Goal: Find specific page/section: Find specific page/section

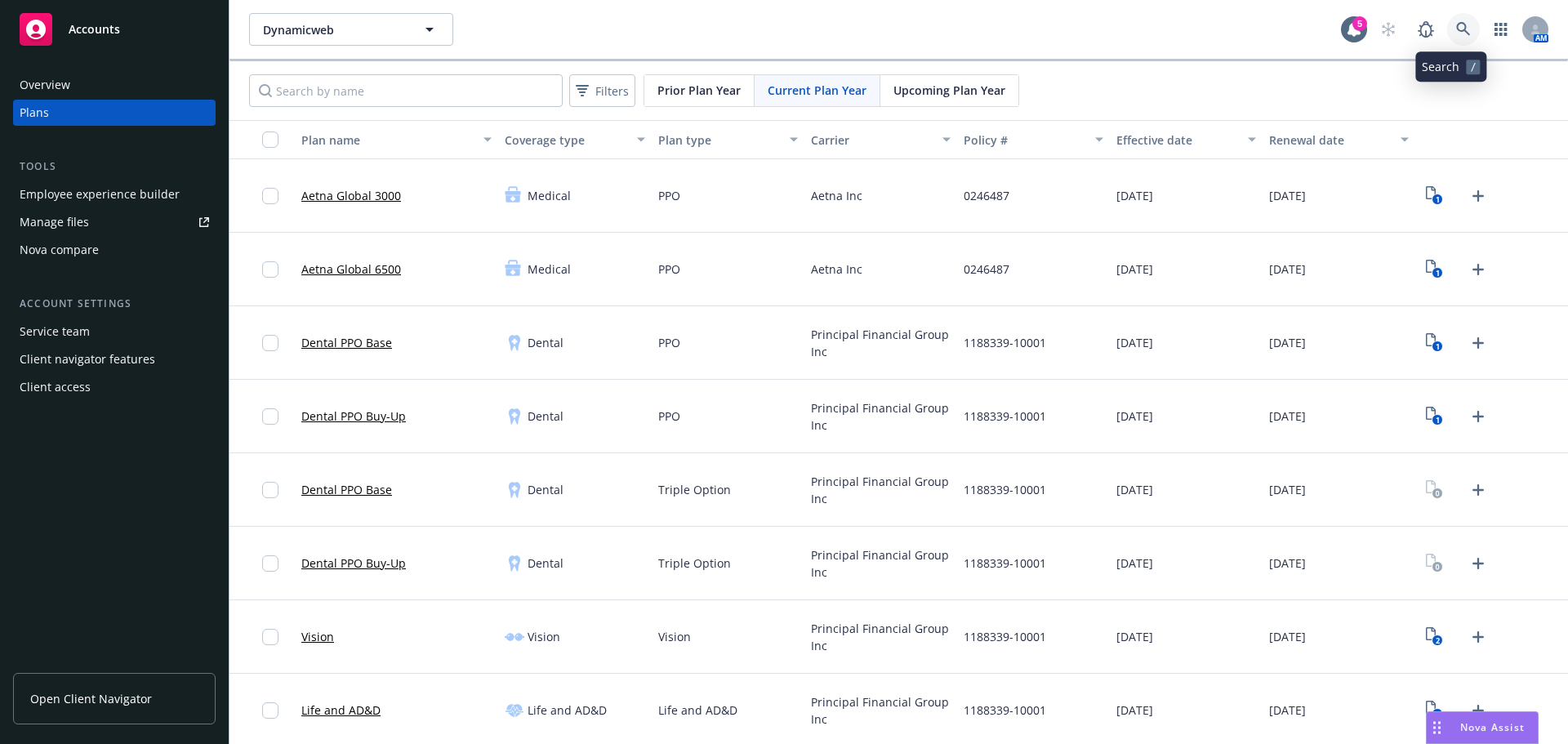
click at [1454, 17] on link at bounding box center [1463, 29] width 33 height 33
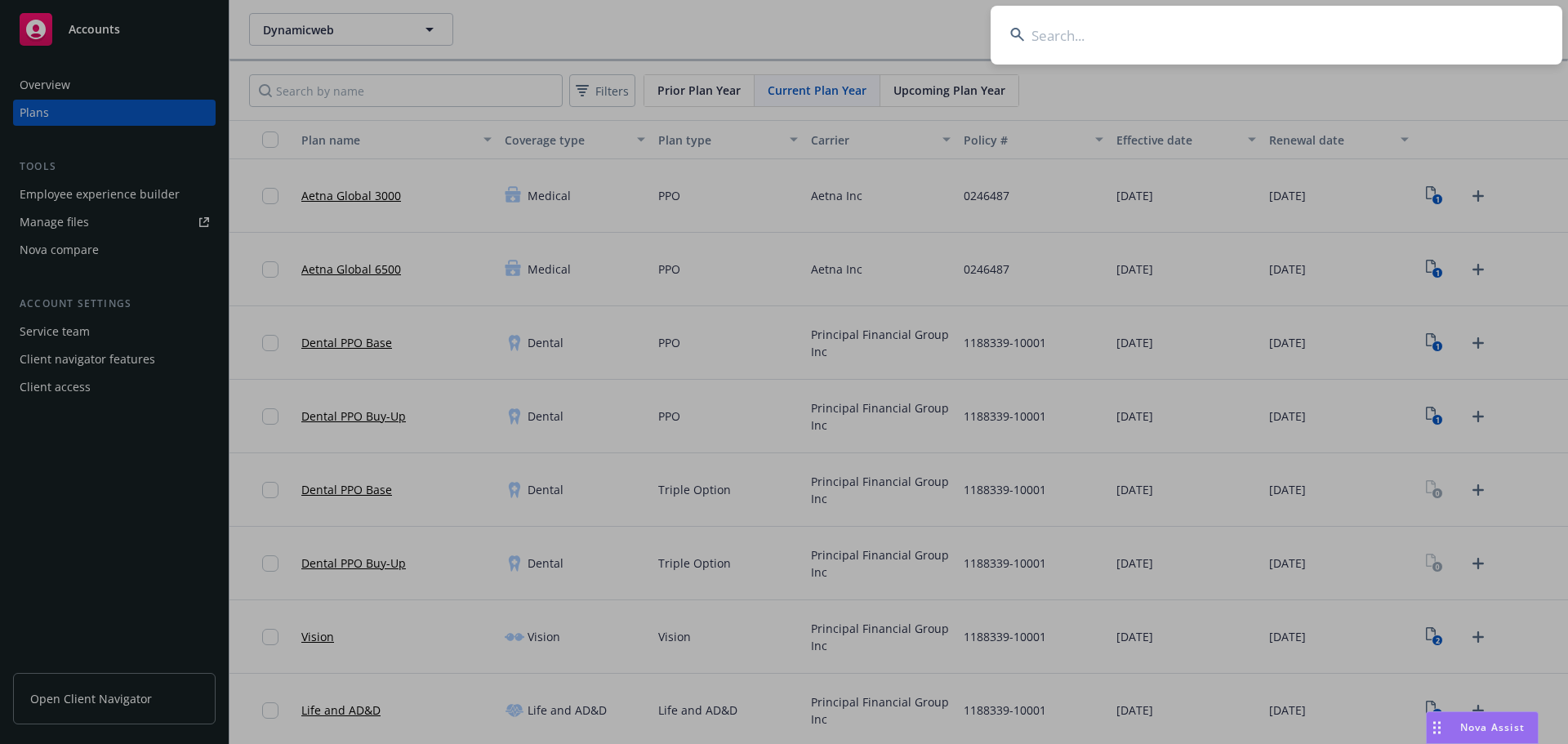
type input "00075302"
click at [1147, 26] on input at bounding box center [1276, 35] width 571 height 59
paste input "Altana Technologies Inc."
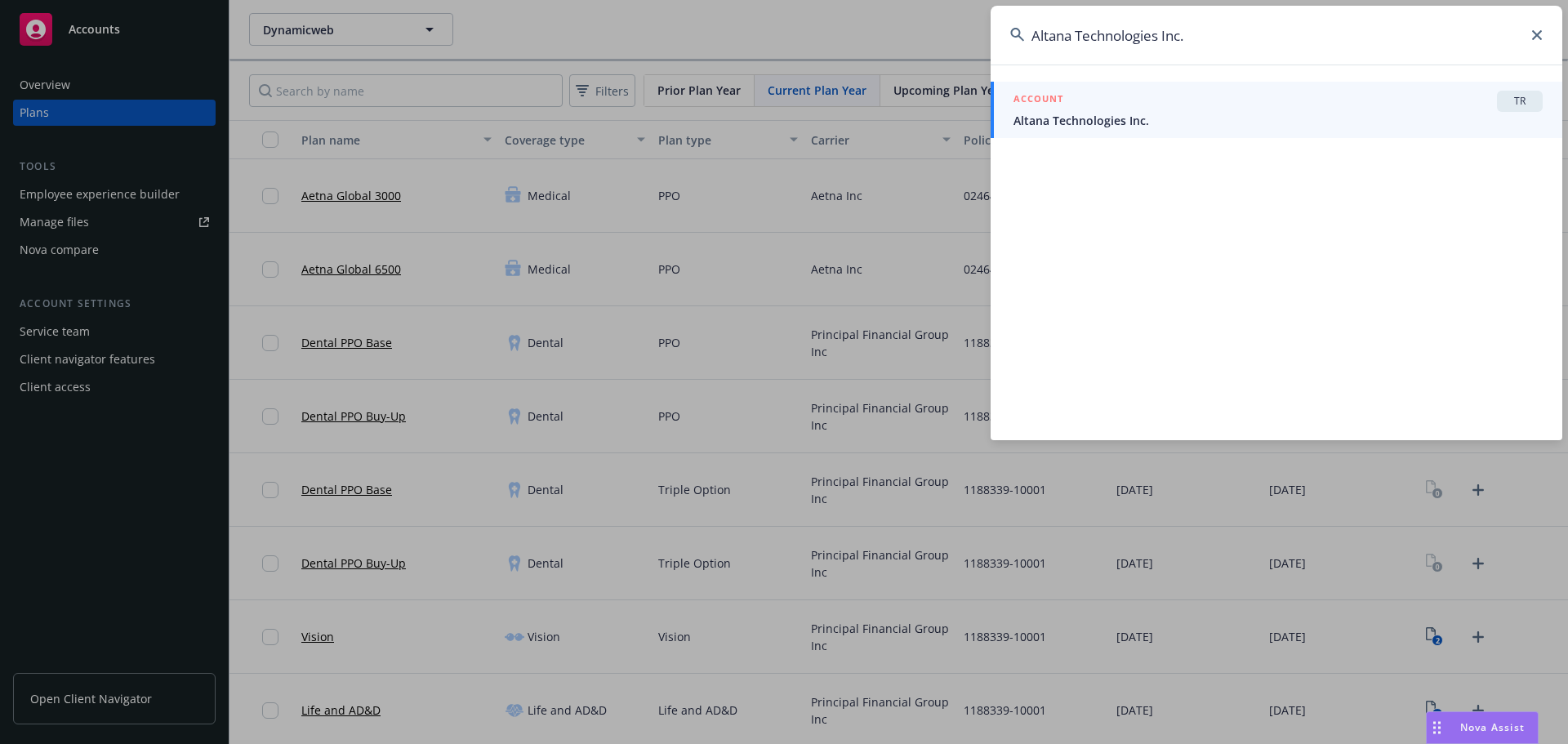
type input "Altana Technologies Inc."
click at [1130, 115] on span "Altana Technologies Inc." at bounding box center [1278, 120] width 529 height 17
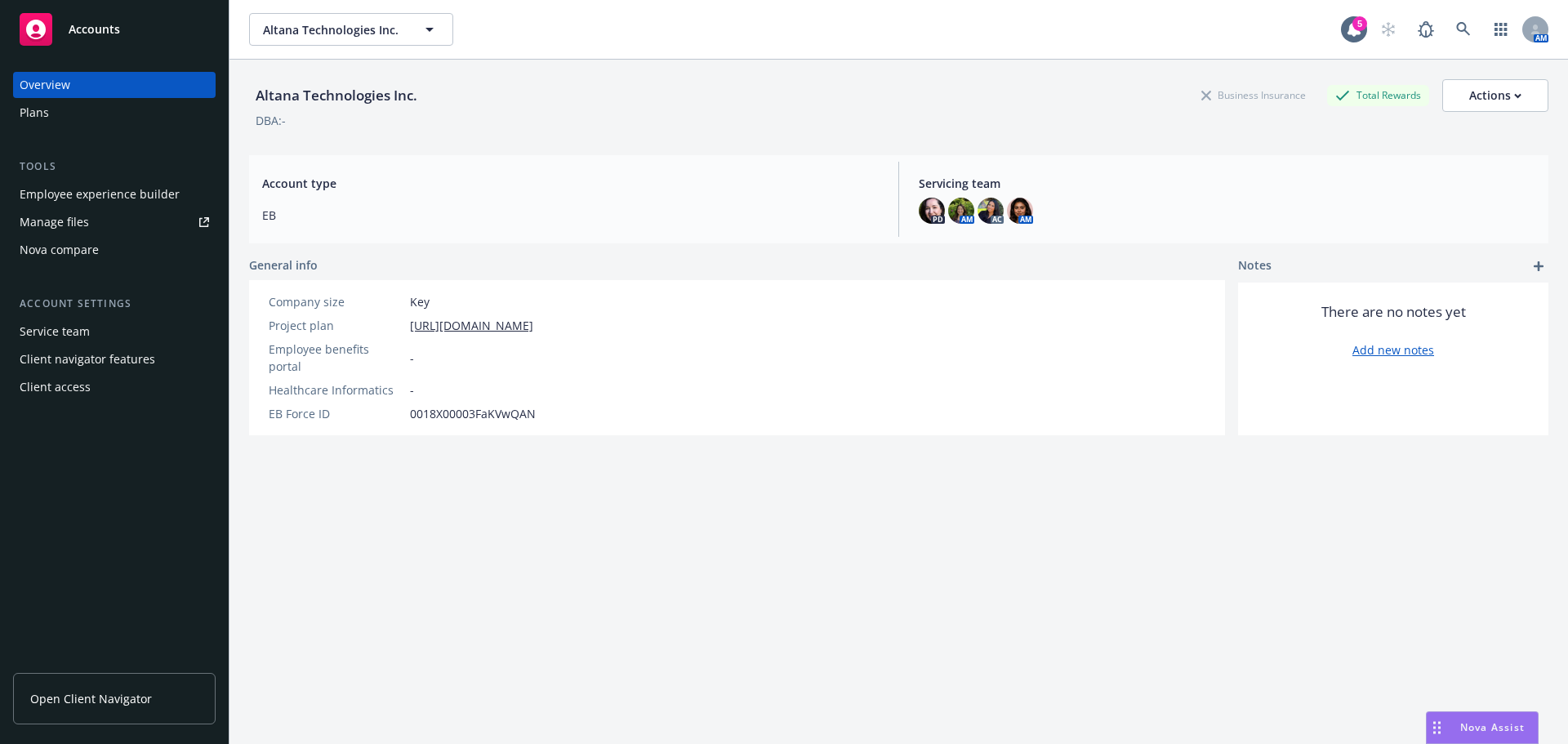
click at [144, 125] on div "Plans" at bounding box center [114, 112] width 189 height 26
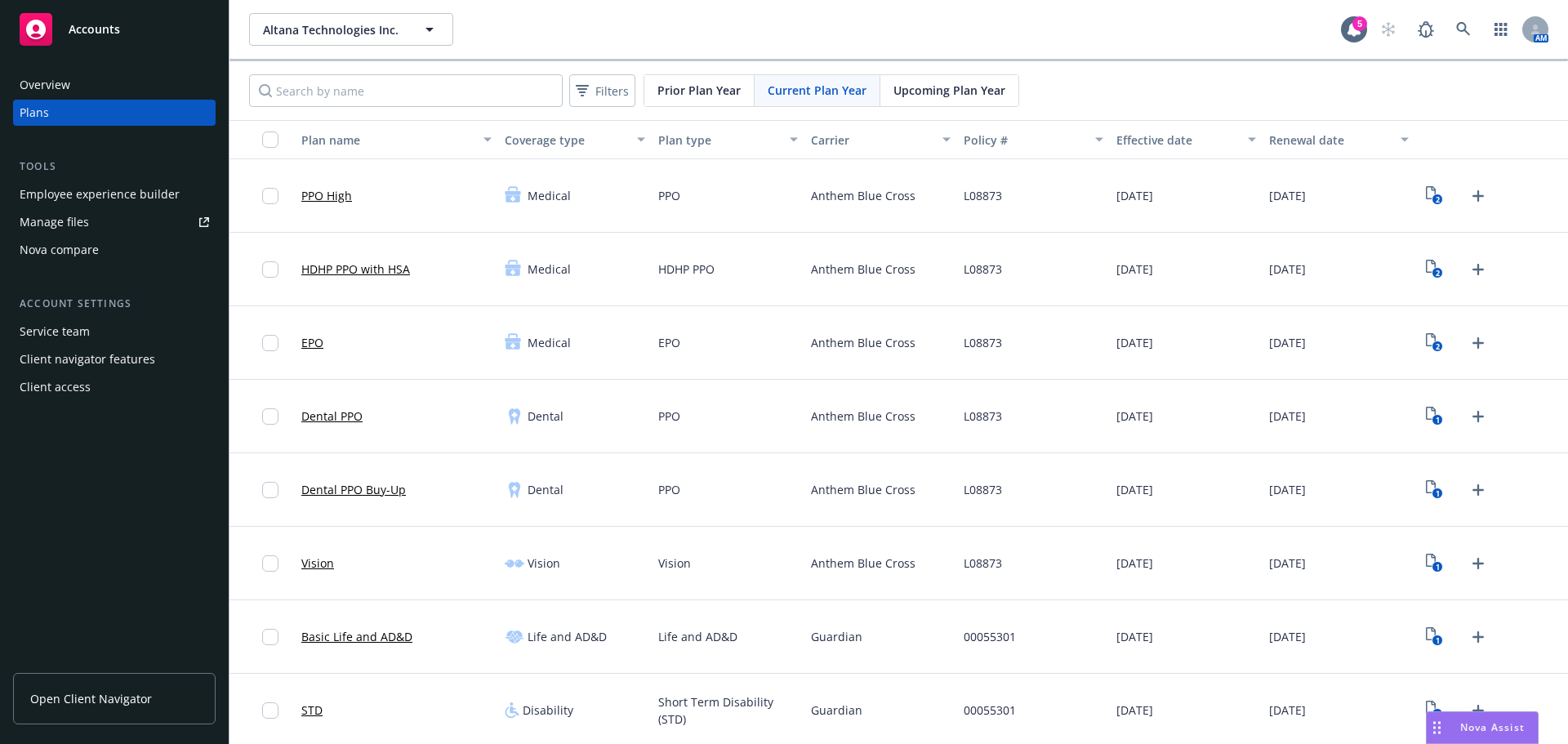
click at [964, 84] on span "Upcoming Plan Year" at bounding box center [949, 90] width 112 height 17
